Goal: Task Accomplishment & Management: Complete application form

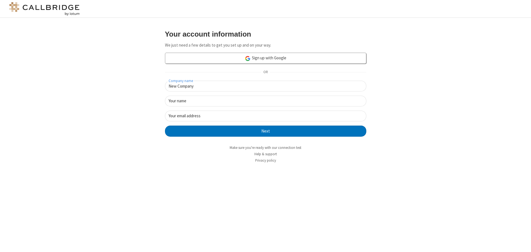
type input "New Company"
type input "New User"
type input "newUser@newUser.freesmackdown.b"
click button "Next" at bounding box center [265, 131] width 201 height 11
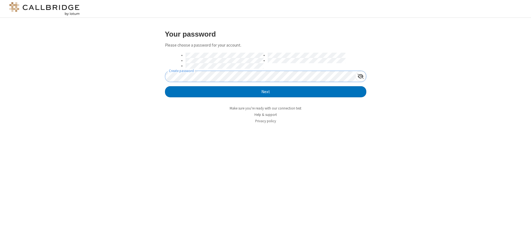
click at [165, 86] on button "Next" at bounding box center [265, 91] width 201 height 11
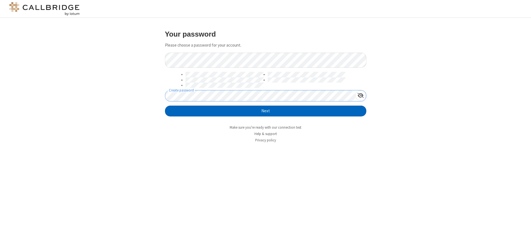
click at [265, 111] on button "Next" at bounding box center [265, 111] width 201 height 11
